Goal: Information Seeking & Learning: Learn about a topic

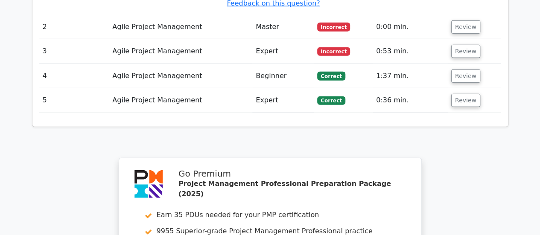
scroll to position [1410, 0]
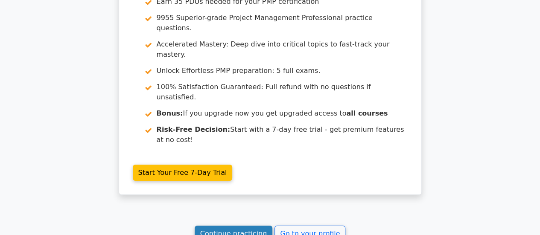
click at [246, 226] on link "Continue practicing" at bounding box center [234, 234] width 78 height 16
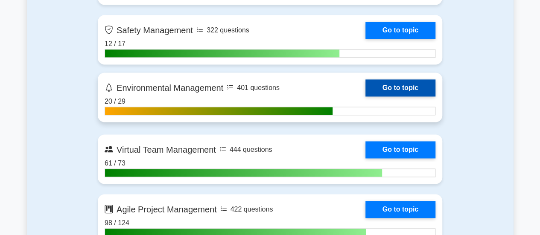
scroll to position [2307, 0]
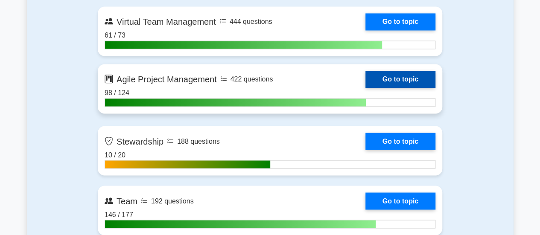
click at [407, 81] on link "Go to topic" at bounding box center [401, 79] width 70 height 17
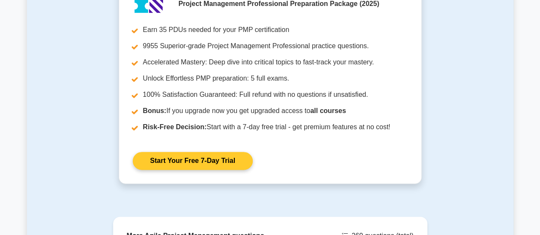
scroll to position [498, 0]
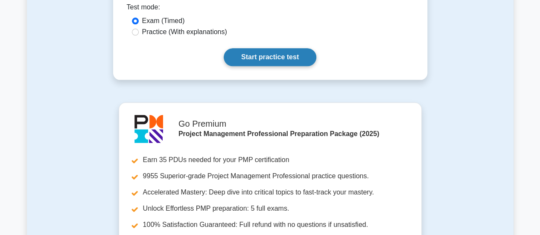
click at [260, 49] on link "Start practice test" at bounding box center [270, 57] width 93 height 18
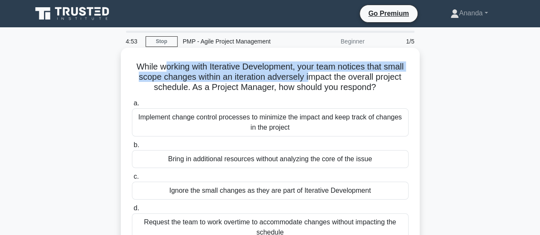
drag, startPoint x: 160, startPoint y: 65, endPoint x: 307, endPoint y: 79, distance: 147.5
click at [307, 79] on h5 "While working with Iterative Development, your team notices that small scope ch…" at bounding box center [270, 78] width 279 height 32
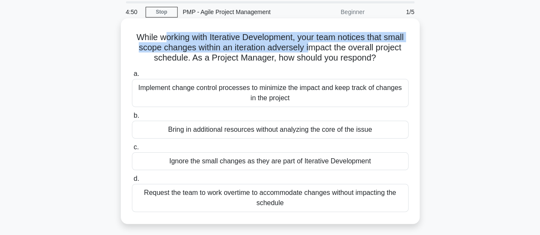
scroll to position [43, 0]
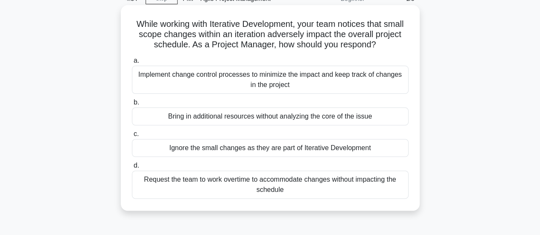
click at [289, 80] on div "Implement change control processes to minimize the impact and keep track of cha…" at bounding box center [270, 80] width 277 height 28
click at [132, 64] on input "a. Implement change control processes to minimize the impact and keep track of …" at bounding box center [132, 61] width 0 height 6
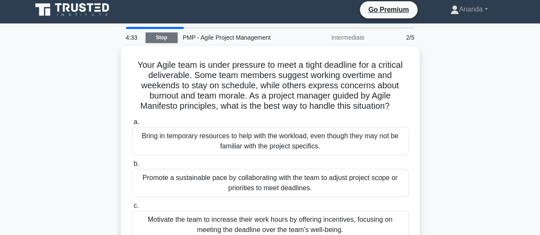
scroll to position [0, 0]
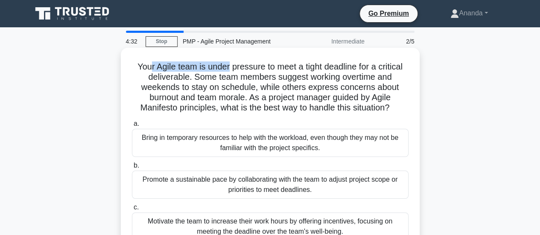
drag, startPoint x: 147, startPoint y: 67, endPoint x: 227, endPoint y: 64, distance: 79.9
click at [227, 64] on h5 "Your Agile team is under pressure to meet a tight deadline for a critical deliv…" at bounding box center [270, 88] width 279 height 52
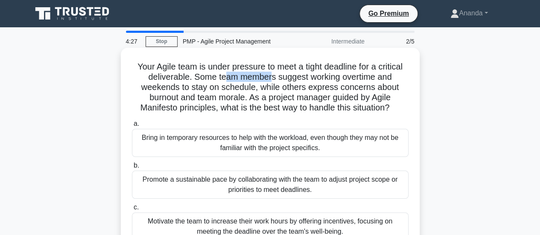
drag, startPoint x: 222, startPoint y: 78, endPoint x: 272, endPoint y: 80, distance: 50.0
click at [272, 80] on h5 "Your Agile team is under pressure to meet a tight deadline for a critical deliv…" at bounding box center [270, 88] width 279 height 52
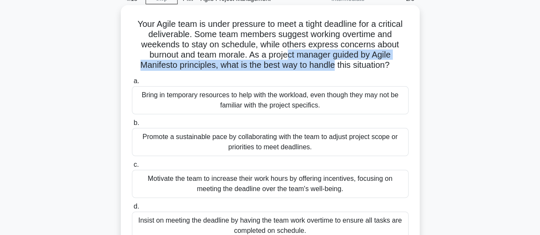
drag, startPoint x: 287, startPoint y: 58, endPoint x: 334, endPoint y: 66, distance: 47.2
click at [334, 66] on h5 "Your Agile team is under pressure to meet a tight deadline for a critical deliv…" at bounding box center [270, 45] width 279 height 52
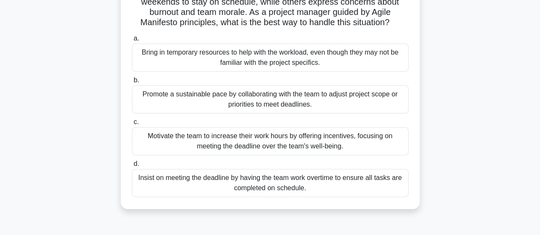
click at [278, 100] on div "Promote a sustainable pace by collaborating with the team to adjust project sco…" at bounding box center [270, 99] width 277 height 28
click at [132, 83] on input "b. Promote a sustainable pace by collaborating with the team to adjust project …" at bounding box center [132, 81] width 0 height 6
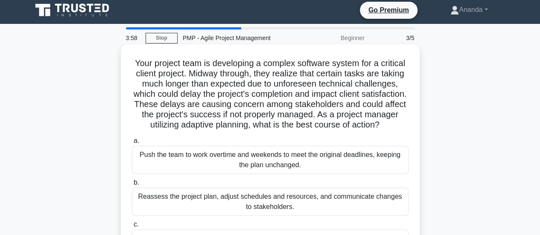
scroll to position [0, 0]
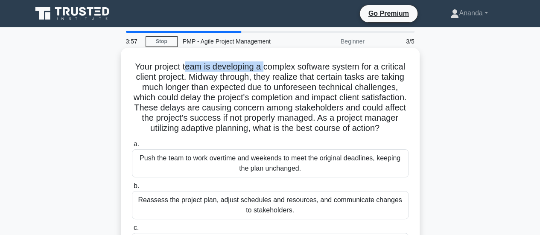
drag, startPoint x: 185, startPoint y: 68, endPoint x: 265, endPoint y: 68, distance: 79.5
click at [265, 68] on h5 "Your project team is developing a complex software system for a critical client…" at bounding box center [270, 98] width 279 height 73
click at [227, 74] on h5 "Your project team is developing a complex software system for a critical client…" at bounding box center [270, 98] width 279 height 73
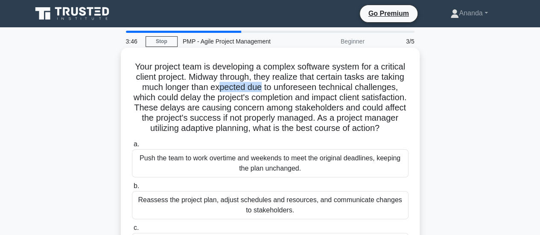
drag, startPoint x: 236, startPoint y: 88, endPoint x: 264, endPoint y: 88, distance: 27.8
click at [264, 88] on h5 "Your project team is developing a complex software system for a critical client…" at bounding box center [270, 98] width 279 height 73
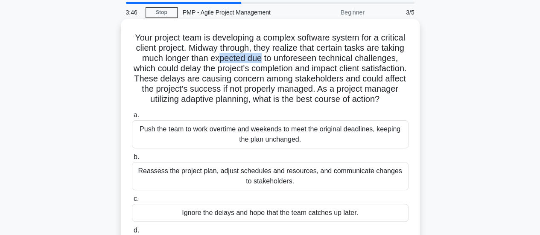
scroll to position [43, 0]
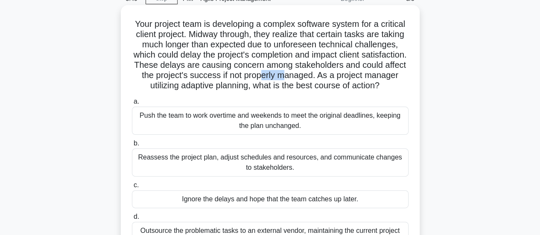
drag, startPoint x: 302, startPoint y: 78, endPoint x: 338, endPoint y: 78, distance: 35.9
click at [338, 78] on h5 "Your project team is developing a complex software system for a critical client…" at bounding box center [270, 55] width 279 height 73
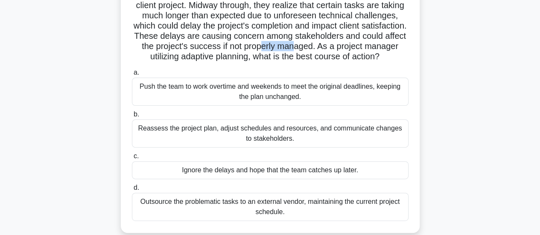
scroll to position [85, 0]
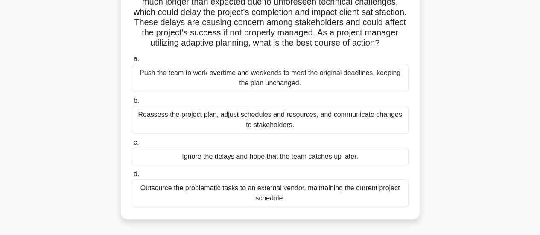
click at [282, 132] on div "Reassess the project plan, adjust schedules and resources, and communicate chan…" at bounding box center [270, 120] width 277 height 28
click at [132, 104] on input "b. Reassess the project plan, adjust schedules and resources, and communicate c…" at bounding box center [132, 101] width 0 height 6
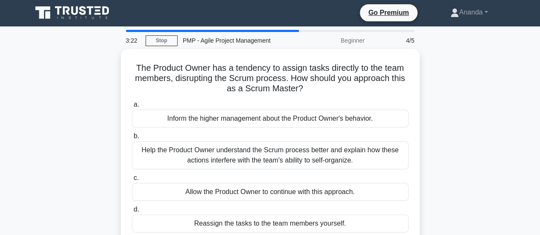
scroll to position [0, 0]
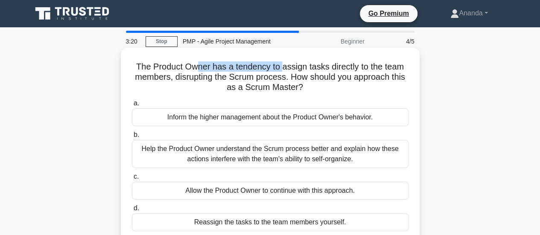
drag, startPoint x: 196, startPoint y: 67, endPoint x: 282, endPoint y: 67, distance: 86.7
click at [282, 67] on h5 "The Product Owner has a tendency to assign tasks directly to the team members, …" at bounding box center [270, 78] width 279 height 32
click at [201, 73] on h5 "The Product Owner has a tendency to assign tasks directly to the team members, …" at bounding box center [270, 78] width 279 height 32
drag, startPoint x: 173, startPoint y: 66, endPoint x: 359, endPoint y: 70, distance: 185.4
click at [359, 70] on h5 "The Product Owner has a tendency to assign tasks directly to the team members, …" at bounding box center [270, 78] width 279 height 32
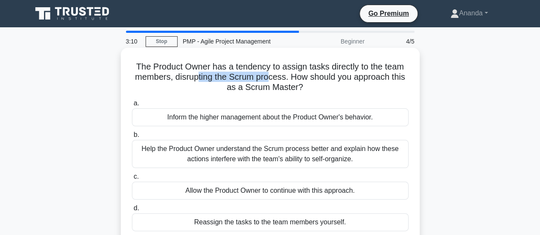
drag, startPoint x: 196, startPoint y: 80, endPoint x: 270, endPoint y: 79, distance: 74.3
click at [270, 79] on h5 "The Product Owner has a tendency to assign tasks directly to the team members, …" at bounding box center [270, 78] width 279 height 32
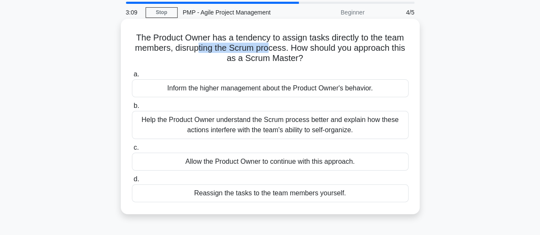
scroll to position [43, 0]
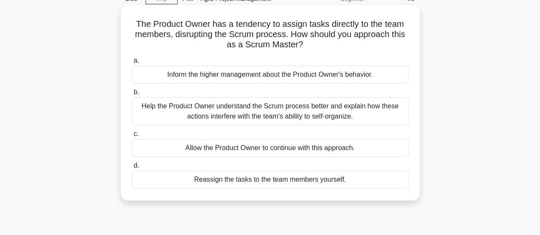
click at [278, 111] on div "Help the Product Owner understand the Scrum process better and explain how thes…" at bounding box center [270, 111] width 277 height 28
click at [132, 95] on input "b. Help the Product Owner understand the Scrum process better and explain how t…" at bounding box center [132, 93] width 0 height 6
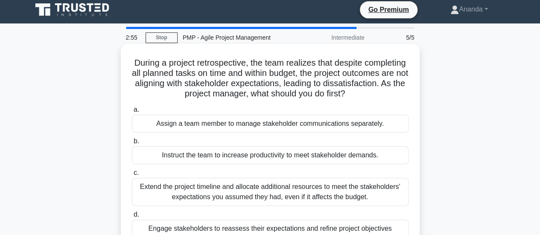
scroll to position [0, 0]
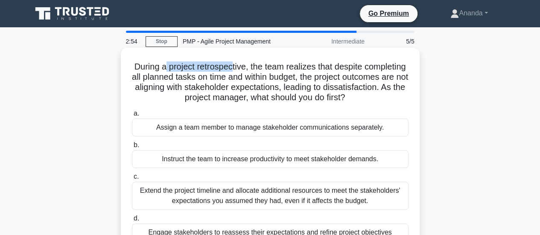
drag, startPoint x: 185, startPoint y: 68, endPoint x: 253, endPoint y: 68, distance: 68.3
click at [253, 68] on h5 "During a project retrospective, the team realizes that despite completing all p…" at bounding box center [270, 83] width 279 height 42
click at [228, 84] on h5 "During a project retrospective, the team realizes that despite completing all p…" at bounding box center [270, 83] width 279 height 42
click at [267, 82] on h5 "During a project retrospective, the team realizes that despite completing all p…" at bounding box center [270, 83] width 279 height 42
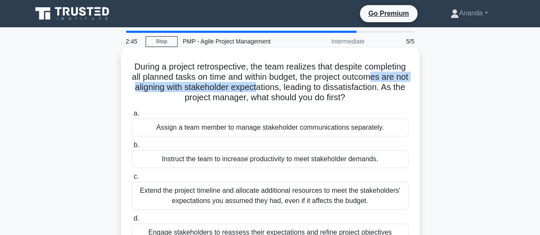
drag, startPoint x: 168, startPoint y: 89, endPoint x: 337, endPoint y: 91, distance: 168.7
click at [337, 91] on h5 "During a project retrospective, the team realizes that despite completing all p…" at bounding box center [270, 83] width 279 height 42
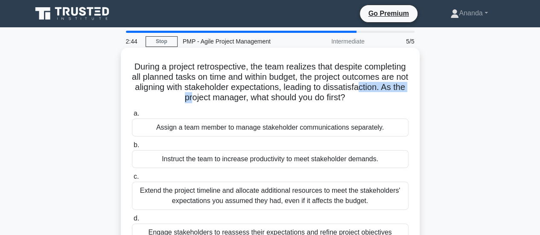
drag, startPoint x: 173, startPoint y: 96, endPoint x: 233, endPoint y: 98, distance: 60.7
click at [233, 98] on h5 "During a project retrospective, the team realizes that despite completing all p…" at bounding box center [270, 83] width 279 height 42
click at [276, 98] on h5 "During a project retrospective, the team realizes that despite completing all p…" at bounding box center [270, 83] width 279 height 42
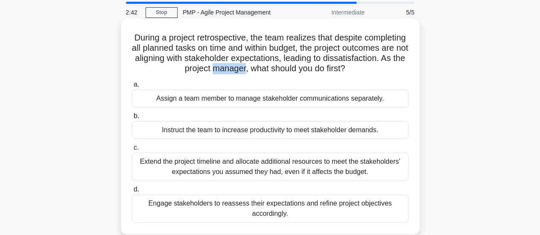
scroll to position [43, 0]
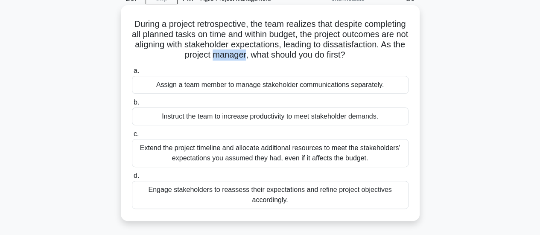
drag, startPoint x: 168, startPoint y: 86, endPoint x: 326, endPoint y: 89, distance: 157.2
click at [326, 89] on div "Assign a team member to manage stakeholder communications separately." at bounding box center [270, 85] width 277 height 18
drag, startPoint x: 197, startPoint y: 121, endPoint x: 326, endPoint y: 120, distance: 129.0
click at [326, 120] on div "Instruct the team to increase productivity to meet stakeholder demands." at bounding box center [270, 117] width 277 height 18
drag, startPoint x: 189, startPoint y: 151, endPoint x: 344, endPoint y: 155, distance: 155.5
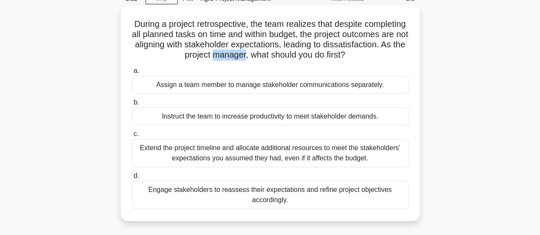
click at [344, 155] on div "Extend the project timeline and allocate additional resources to meet the stake…" at bounding box center [270, 153] width 277 height 28
drag, startPoint x: 224, startPoint y: 193, endPoint x: 309, endPoint y: 193, distance: 85.4
click at [309, 193] on div "Engage stakeholders to reassess their expectations and refine project objective…" at bounding box center [270, 195] width 277 height 28
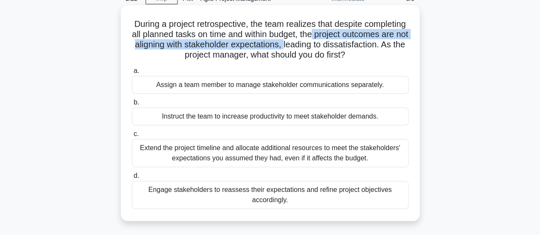
drag, startPoint x: 372, startPoint y: 35, endPoint x: 361, endPoint y: 47, distance: 16.1
click at [361, 47] on h5 "During a project retrospective, the team realizes that despite completing all p…" at bounding box center [270, 40] width 279 height 42
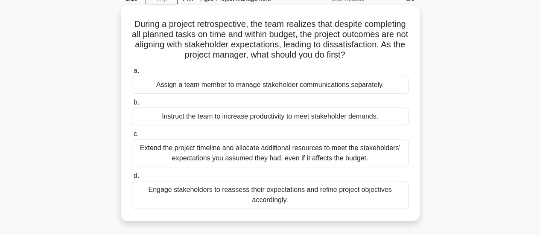
click at [326, 199] on div "Engage stakeholders to reassess their expectations and refine project objective…" at bounding box center [270, 195] width 277 height 28
click at [132, 179] on input "d. Engage stakeholders to reassess their expectations and refine project object…" at bounding box center [132, 176] width 0 height 6
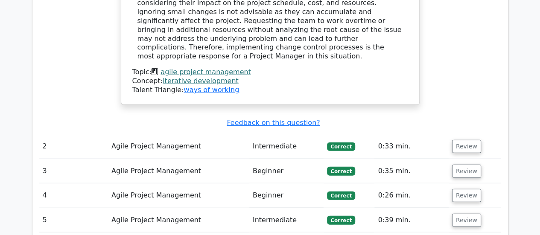
scroll to position [1153, 0]
